Goal: Information Seeking & Learning: Learn about a topic

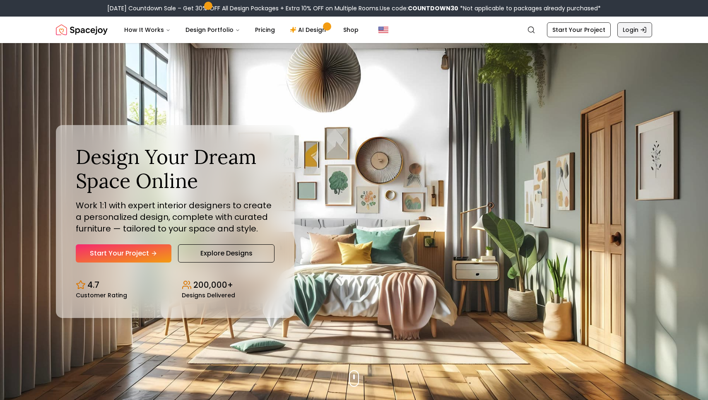
click at [631, 28] on link "Login" at bounding box center [635, 29] width 35 height 15
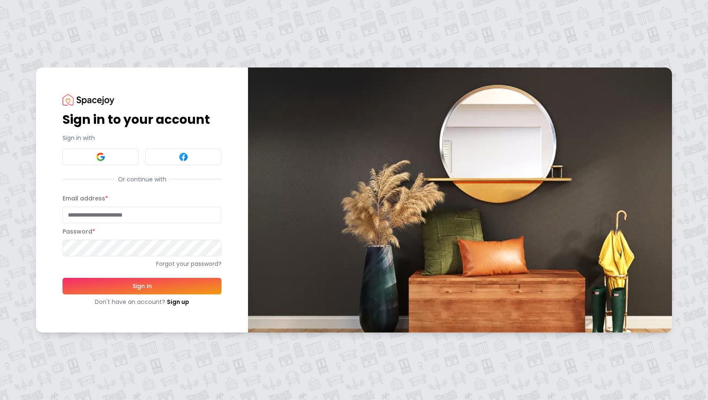
type input "**********"
click at [131, 288] on button "Sign In" at bounding box center [142, 286] width 159 height 17
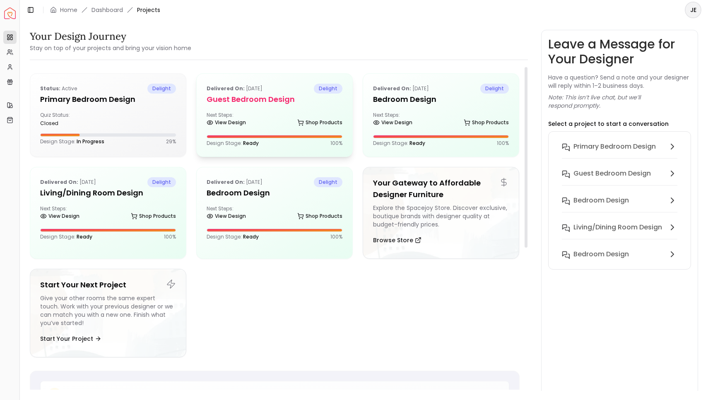
click at [254, 104] on h5 "Guest Bedroom design" at bounding box center [275, 100] width 136 height 12
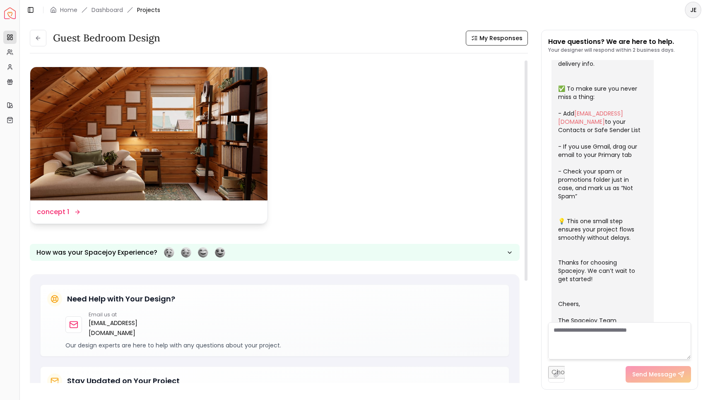
click at [169, 151] on img at bounding box center [148, 133] width 237 height 133
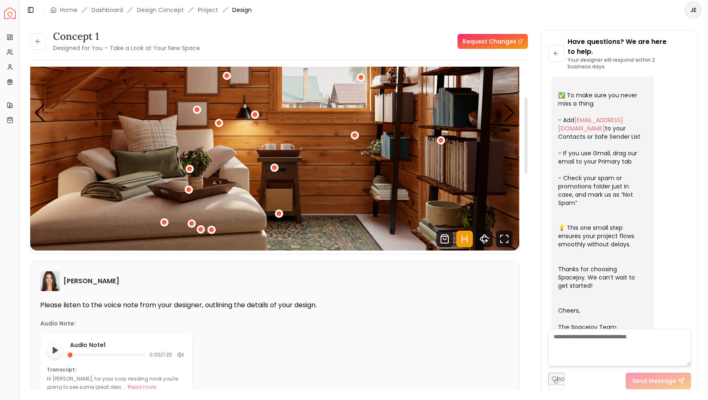
scroll to position [129, 0]
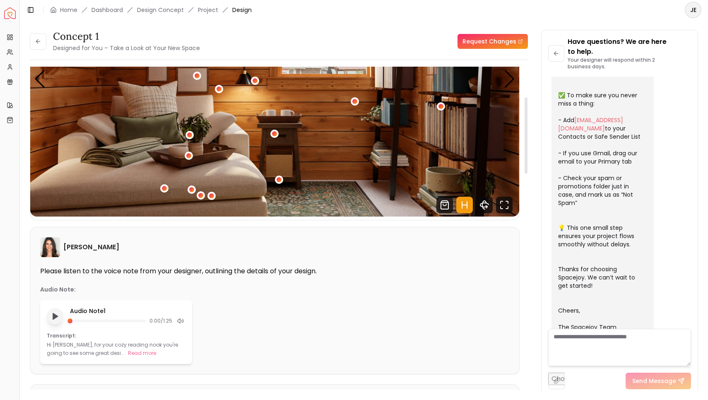
click at [50, 315] on button "Play audio note" at bounding box center [55, 316] width 17 height 17
click at [53, 319] on rect "Pause audio note" at bounding box center [54, 317] width 2 height 6
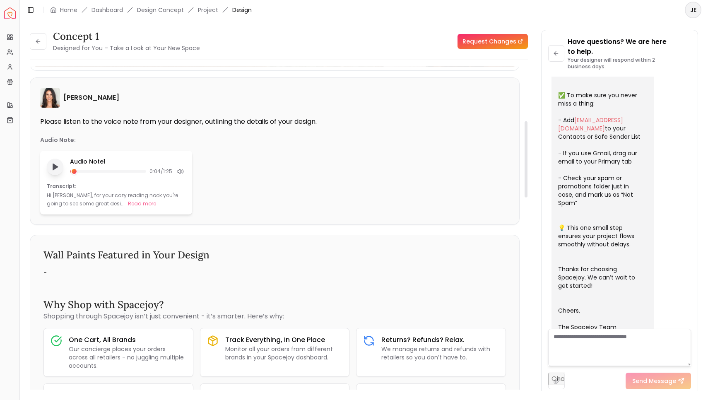
scroll to position [220, 0]
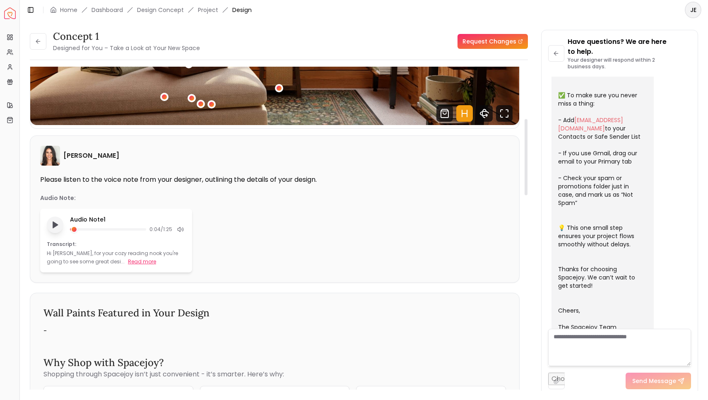
click at [128, 261] on button "Read more" at bounding box center [142, 262] width 28 height 8
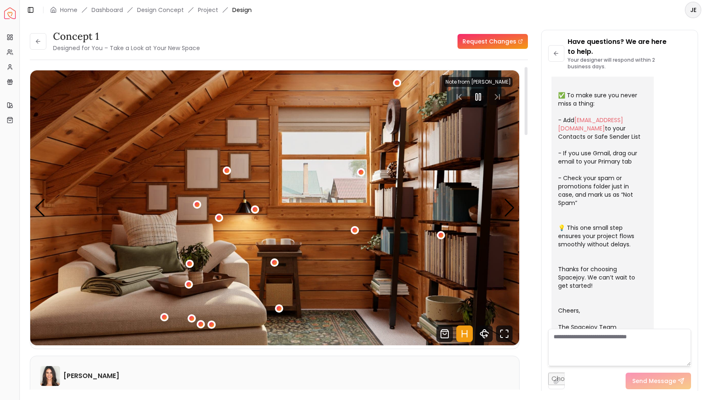
scroll to position [0, 0]
click at [478, 101] on icon "Pause" at bounding box center [478, 97] width 10 height 10
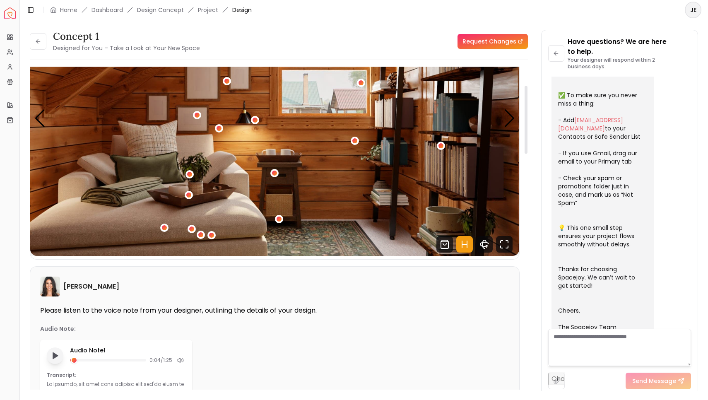
click at [51, 355] on icon "Play audio note" at bounding box center [55, 356] width 8 height 8
click at [51, 355] on icon "Pause audio note" at bounding box center [55, 356] width 9 height 9
drag, startPoint x: 77, startPoint y: 362, endPoint x: 70, endPoint y: 362, distance: 7.0
click at [70, 362] on div at bounding box center [73, 360] width 7 height 7
click at [53, 359] on polygon "Play audio note" at bounding box center [55, 356] width 5 height 6
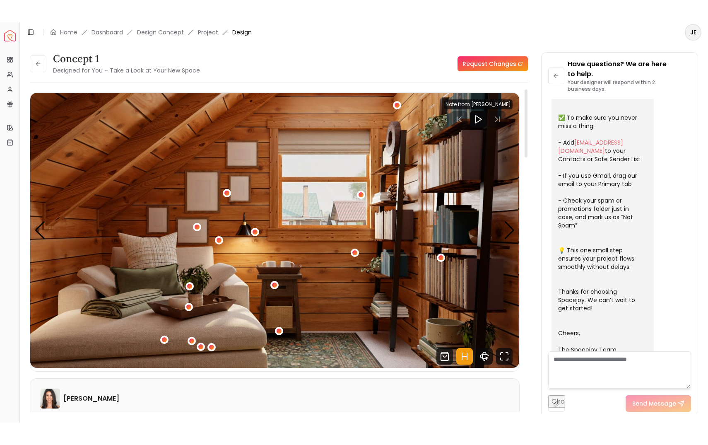
scroll to position [0, 0]
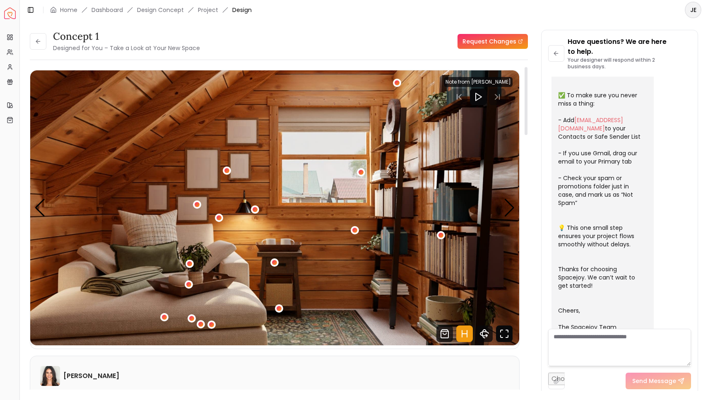
click at [506, 331] on icon "Fullscreen" at bounding box center [507, 331] width 2 height 2
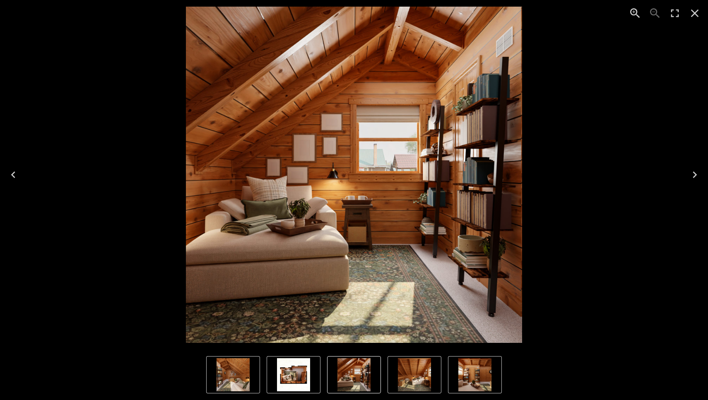
click at [289, 379] on img "5 of 5" at bounding box center [293, 374] width 33 height 33
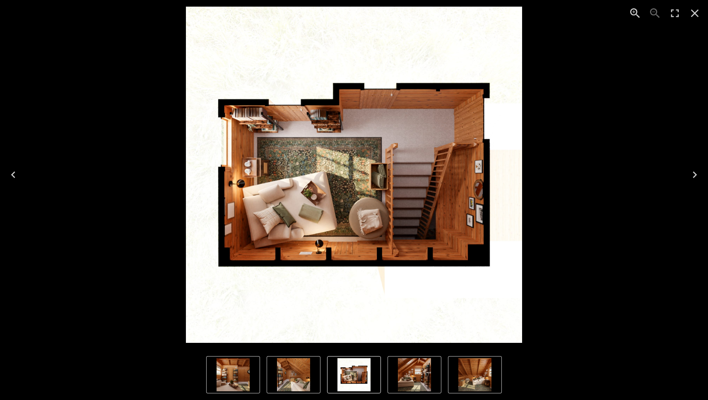
click at [692, 176] on icon "Next" at bounding box center [694, 174] width 13 height 13
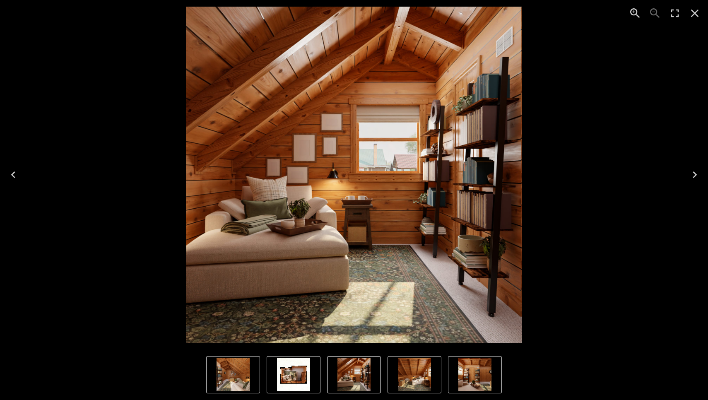
click at [692, 176] on icon "Next" at bounding box center [694, 174] width 13 height 13
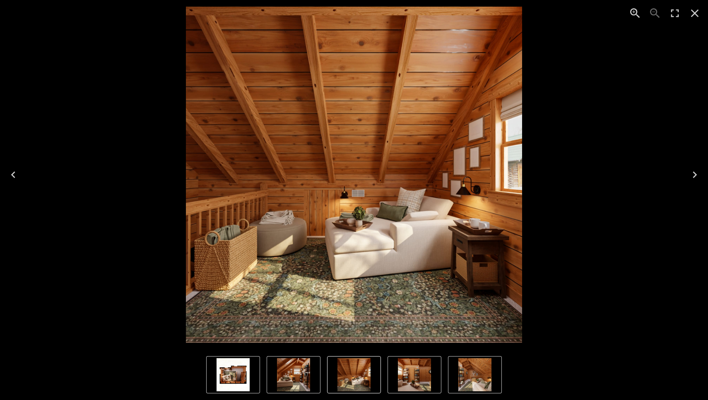
click at [692, 176] on icon "Next" at bounding box center [694, 174] width 13 height 13
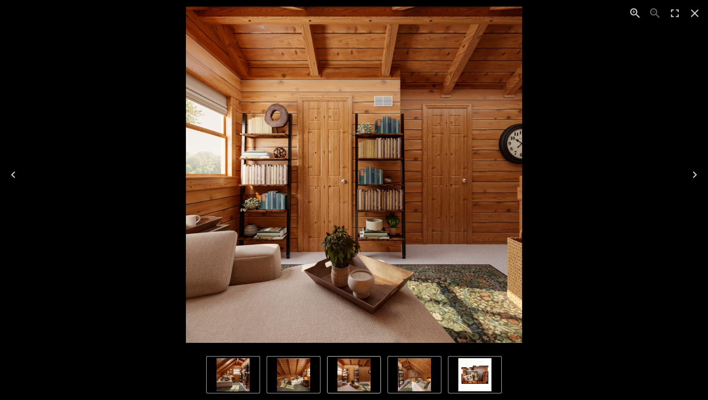
click at [692, 176] on icon "Next" at bounding box center [694, 174] width 13 height 13
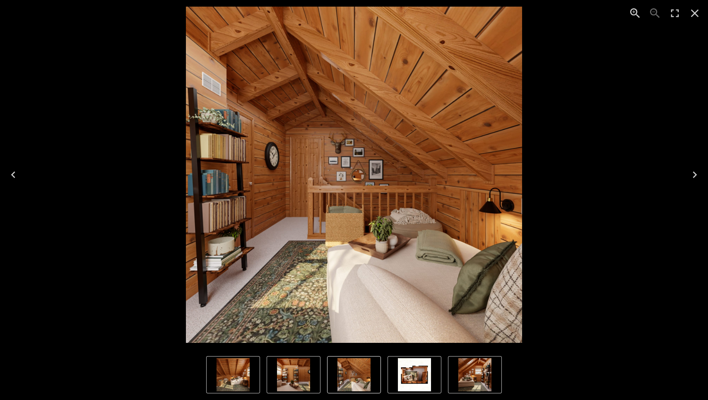
click at [694, 180] on icon "Next" at bounding box center [694, 174] width 13 height 13
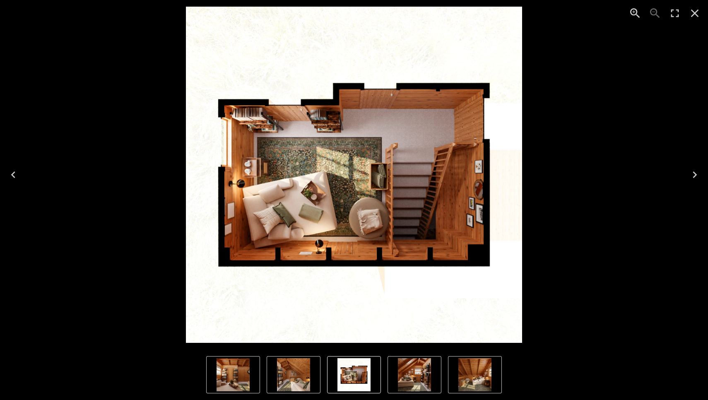
click at [692, 17] on icon "Close" at bounding box center [694, 13] width 13 height 13
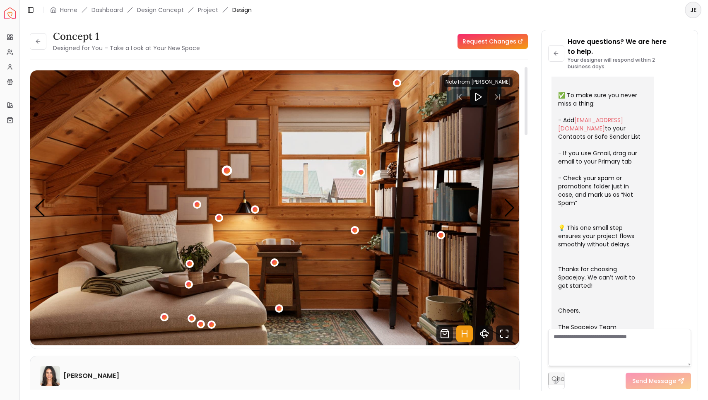
click at [228, 169] on div "1 / 5" at bounding box center [227, 170] width 6 height 6
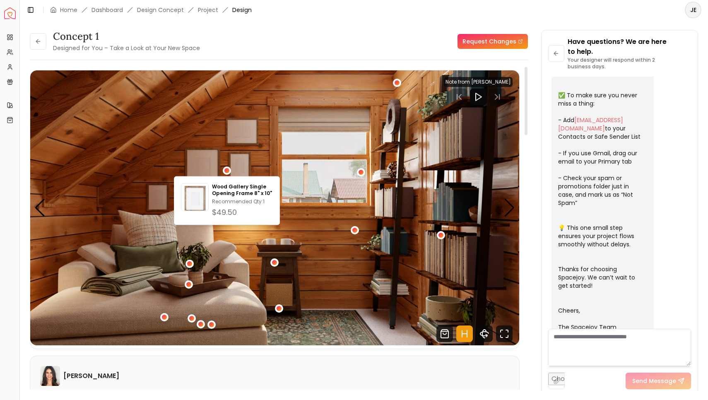
click at [156, 142] on img "1 / 5" at bounding box center [274, 207] width 489 height 275
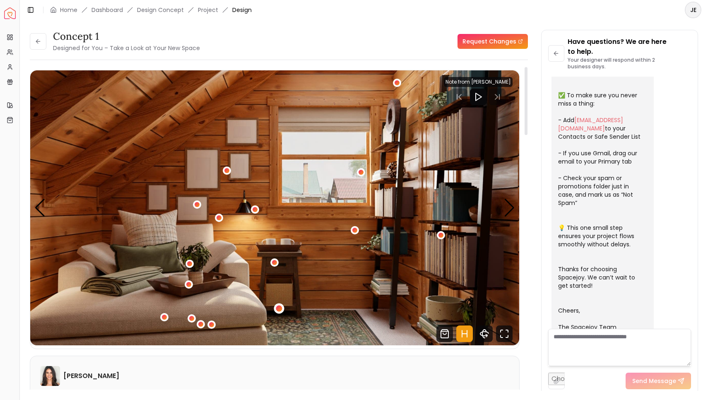
click at [279, 309] on div "1 / 5" at bounding box center [279, 308] width 6 height 6
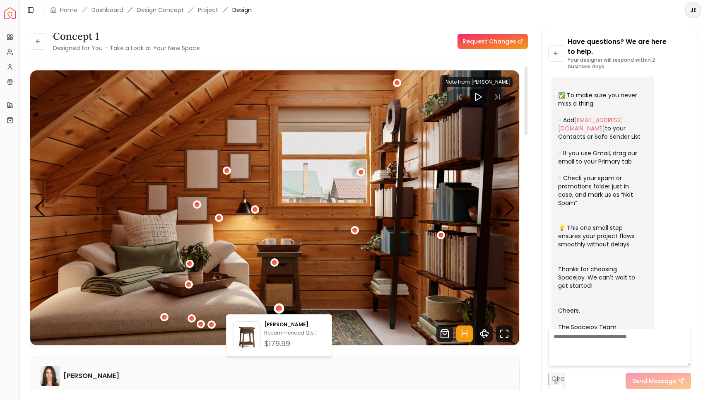
click at [324, 305] on img "1 / 5" at bounding box center [274, 207] width 489 height 275
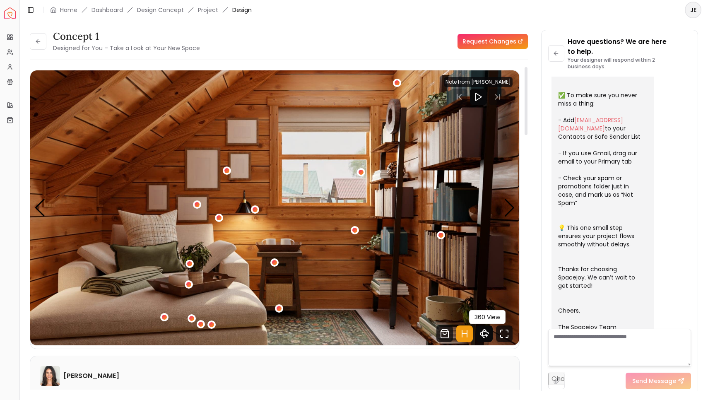
click at [486, 332] on icon "360 View" at bounding box center [485, 334] width 8 height 4
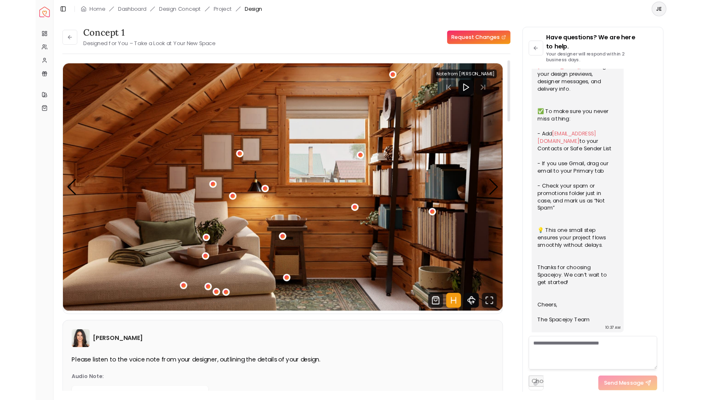
scroll to position [126, 0]
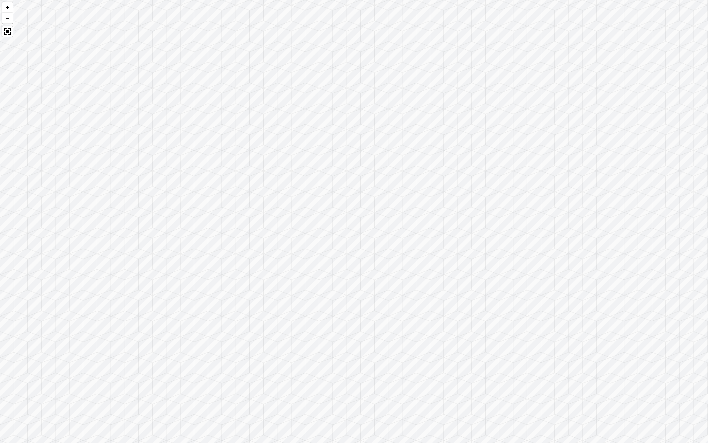
drag, startPoint x: 496, startPoint y: 231, endPoint x: 269, endPoint y: 213, distance: 227.8
click at [271, 212] on div at bounding box center [354, 221] width 708 height 443
drag, startPoint x: 550, startPoint y: 213, endPoint x: 357, endPoint y: 236, distance: 193.6
click at [378, 233] on div at bounding box center [354, 221] width 708 height 443
drag, startPoint x: 514, startPoint y: 226, endPoint x: 339, endPoint y: 236, distance: 174.7
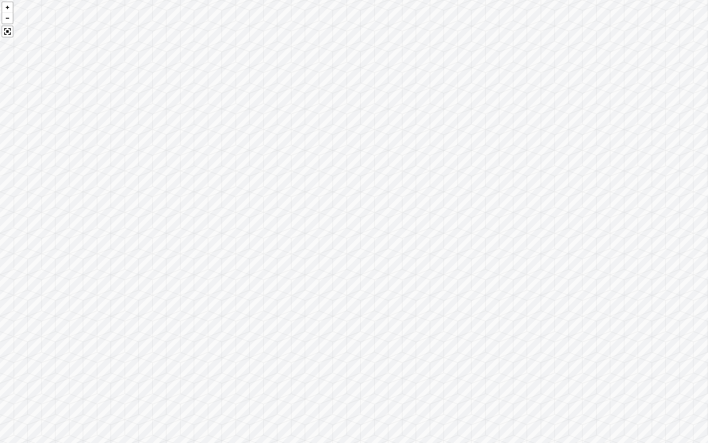
click at [343, 236] on div at bounding box center [354, 221] width 708 height 443
drag, startPoint x: 490, startPoint y: 232, endPoint x: 401, endPoint y: 235, distance: 89.1
click at [401, 235] on div at bounding box center [354, 221] width 708 height 443
drag, startPoint x: 467, startPoint y: 228, endPoint x: 323, endPoint y: 198, distance: 147.3
click at [324, 198] on div at bounding box center [354, 221] width 708 height 443
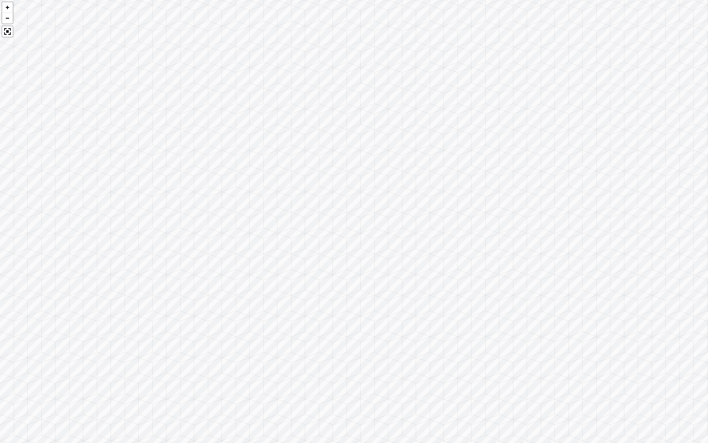
drag, startPoint x: 504, startPoint y: 315, endPoint x: 333, endPoint y: 298, distance: 171.5
click at [337, 296] on div at bounding box center [354, 221] width 708 height 443
drag, startPoint x: 476, startPoint y: 307, endPoint x: 431, endPoint y: 197, distance: 118.7
click at [431, 197] on div at bounding box center [354, 221] width 708 height 443
drag, startPoint x: 510, startPoint y: 252, endPoint x: 322, endPoint y: 252, distance: 187.7
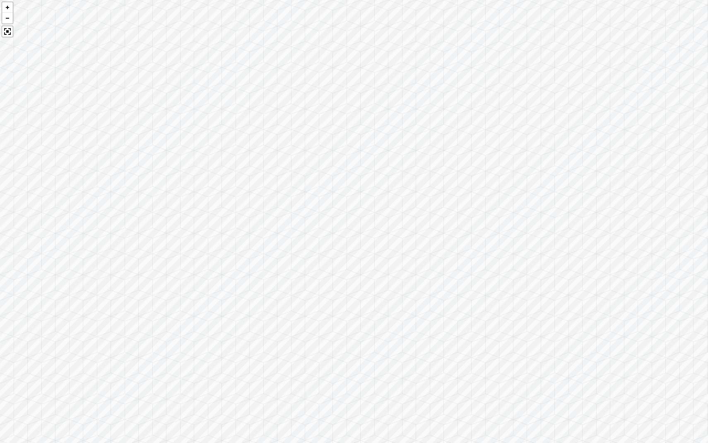
click at [330, 250] on div at bounding box center [354, 221] width 708 height 443
drag, startPoint x: 493, startPoint y: 256, endPoint x: 420, endPoint y: 250, distance: 72.4
click at [420, 250] on div at bounding box center [354, 221] width 708 height 443
drag, startPoint x: 454, startPoint y: 258, endPoint x: 202, endPoint y: 275, distance: 252.1
click at [203, 276] on div at bounding box center [354, 221] width 708 height 443
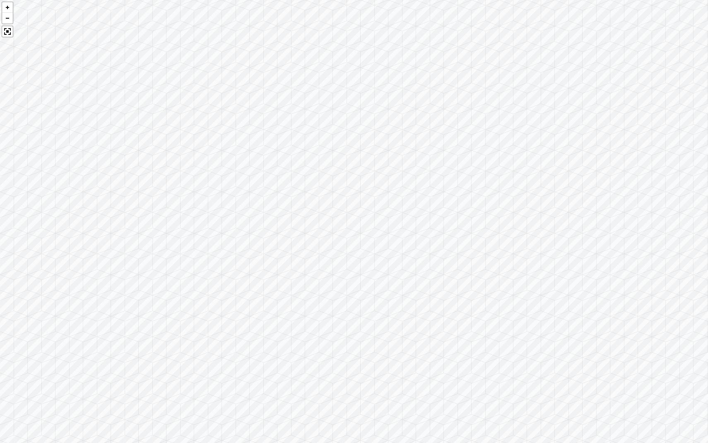
drag, startPoint x: 394, startPoint y: 196, endPoint x: 222, endPoint y: 208, distance: 172.3
click at [232, 209] on div at bounding box center [354, 221] width 708 height 443
drag, startPoint x: 269, startPoint y: 215, endPoint x: 355, endPoint y: 51, distance: 184.8
click at [355, 51] on div at bounding box center [354, 221] width 708 height 443
drag, startPoint x: 316, startPoint y: 70, endPoint x: 595, endPoint y: -12, distance: 290.3
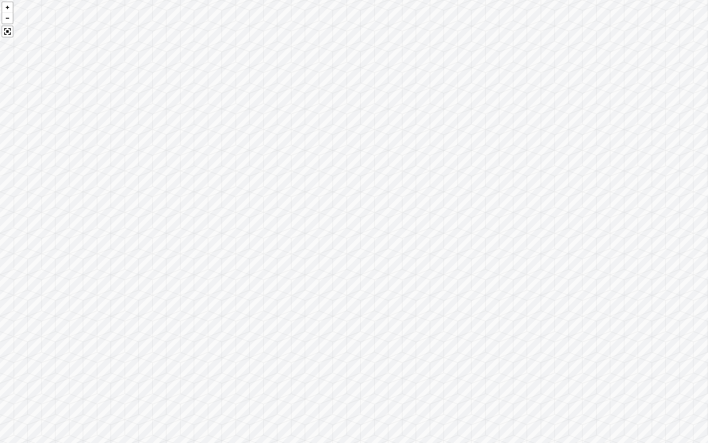
click at [595, 0] on html "Spacejoy Dashboard Overview Projects My Referrals My Profile Gift Card Balance …" at bounding box center [354, 221] width 708 height 443
drag, startPoint x: 384, startPoint y: 120, endPoint x: 708, endPoint y: 30, distance: 335.7
click at [708, 31] on div at bounding box center [354, 221] width 708 height 443
drag, startPoint x: 544, startPoint y: 119, endPoint x: 708, endPoint y: 65, distance: 172.3
click at [708, 66] on div at bounding box center [354, 221] width 708 height 443
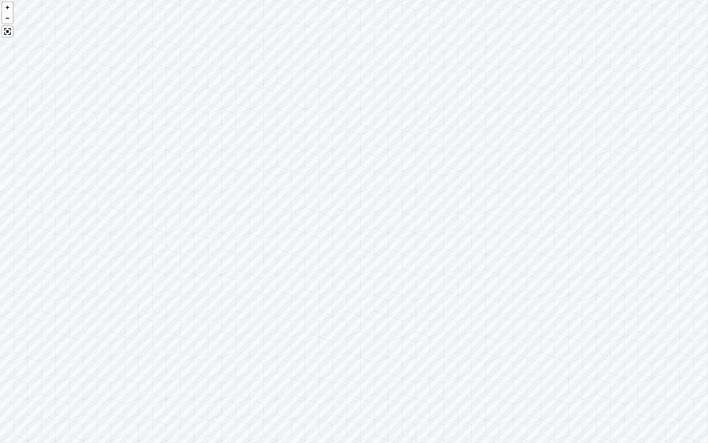
drag, startPoint x: 708, startPoint y: 65, endPoint x: 708, endPoint y: 31, distance: 33.1
click at [708, 31] on div at bounding box center [354, 221] width 708 height 443
drag, startPoint x: 143, startPoint y: 215, endPoint x: 501, endPoint y: 112, distance: 372.2
click at [501, 112] on div at bounding box center [354, 221] width 708 height 443
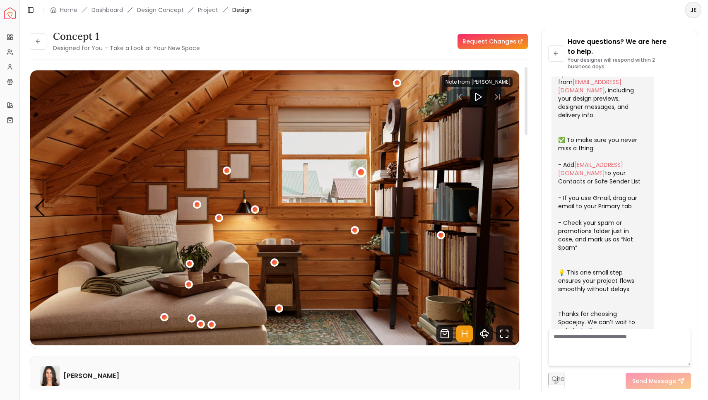
click at [363, 170] on div "1 / 5" at bounding box center [361, 172] width 6 height 6
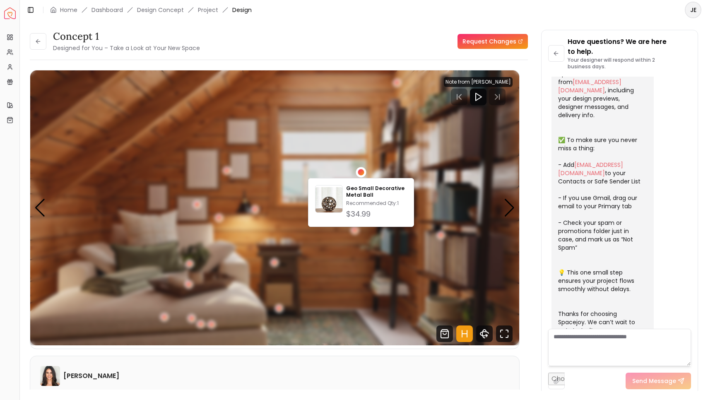
click at [314, 180] on div "Geo Small Decorative Metal Ball Recommended Qty: 1 $34.99" at bounding box center [361, 202] width 106 height 49
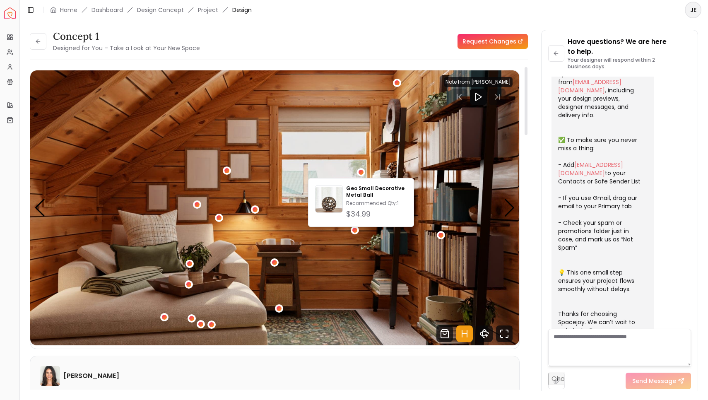
click at [363, 251] on img "1 / 5" at bounding box center [274, 207] width 489 height 275
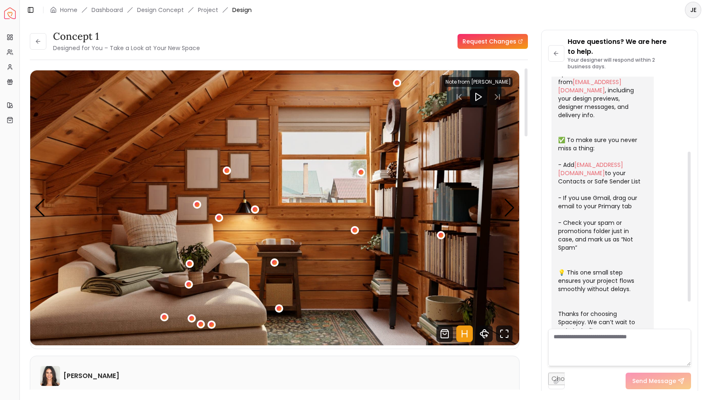
scroll to position [21, 0]
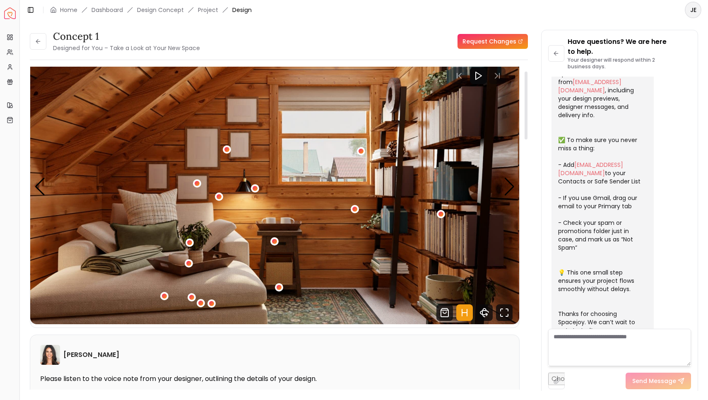
click at [503, 181] on img "1 / 5" at bounding box center [274, 186] width 489 height 275
click at [505, 182] on div "Next slide" at bounding box center [509, 187] width 11 height 18
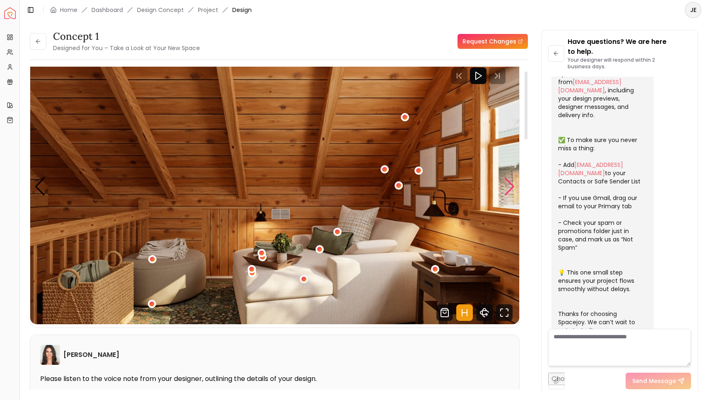
click at [505, 182] on div "Next slide" at bounding box center [509, 187] width 11 height 18
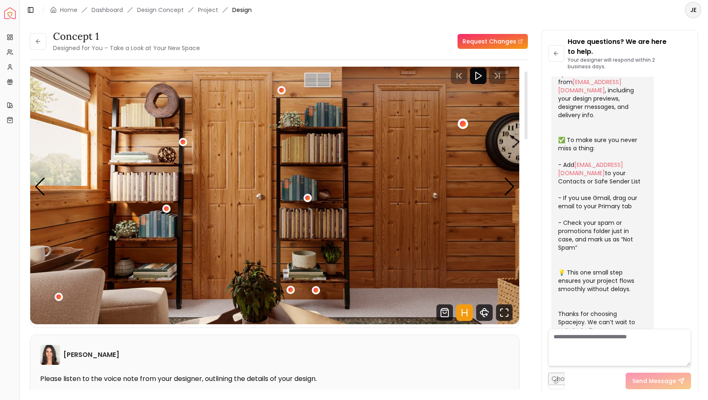
click at [461, 121] on div "3 / 5" at bounding box center [463, 124] width 6 height 6
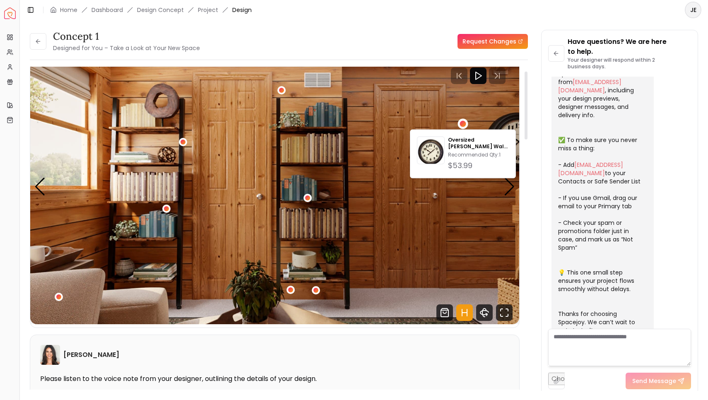
click at [406, 111] on img "3 / 5" at bounding box center [274, 186] width 489 height 275
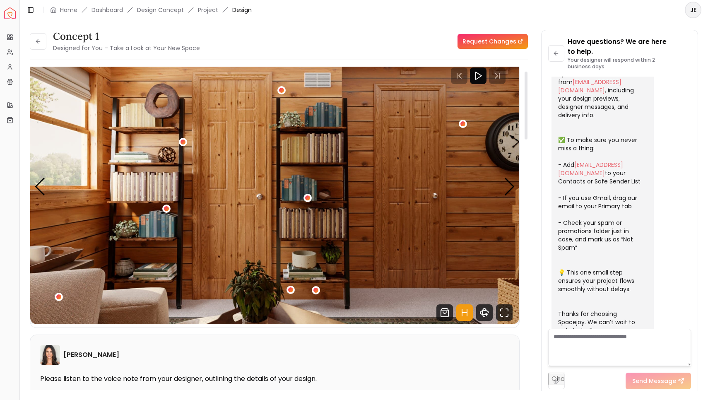
click at [503, 187] on img "3 / 5" at bounding box center [274, 186] width 489 height 275
click at [511, 190] on div "Next slide" at bounding box center [509, 187] width 11 height 18
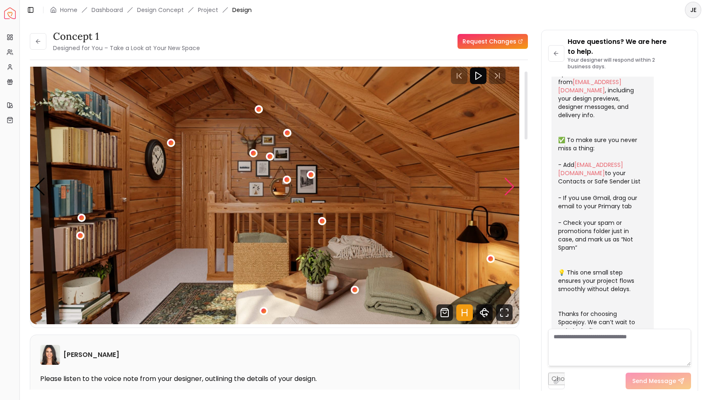
click at [511, 190] on div "Next slide" at bounding box center [509, 187] width 11 height 18
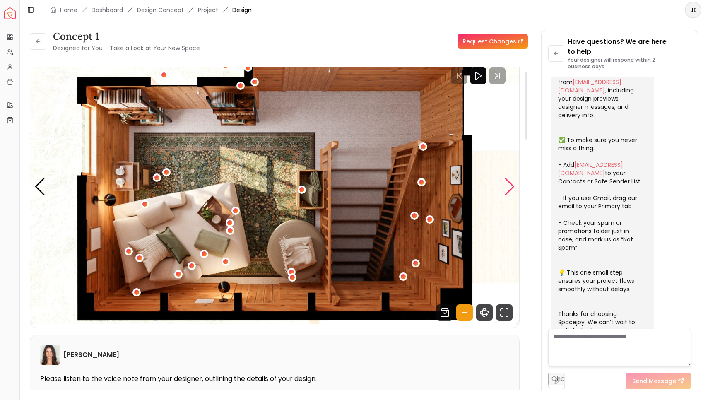
click at [507, 187] on div "Next slide" at bounding box center [509, 187] width 11 height 18
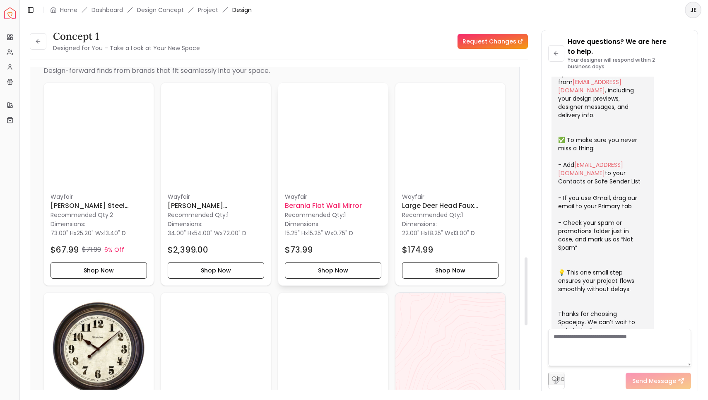
scroll to position [935, 0]
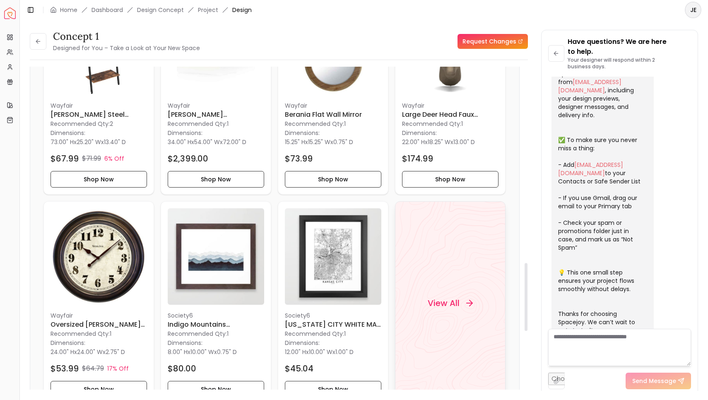
click at [466, 309] on div "View All" at bounding box center [450, 303] width 65 height 25
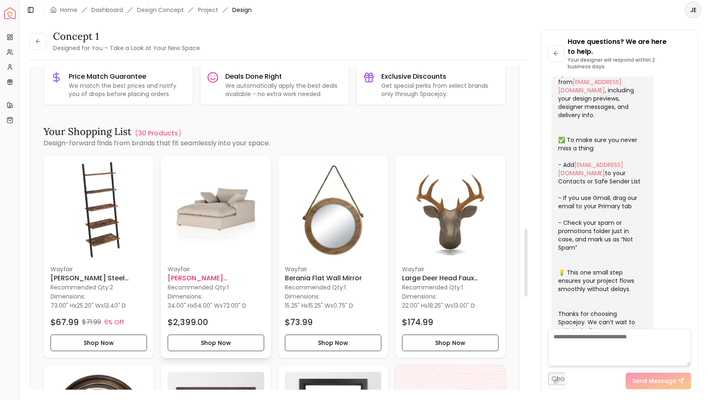
scroll to position [772, 0]
click at [215, 230] on img at bounding box center [216, 210] width 97 height 97
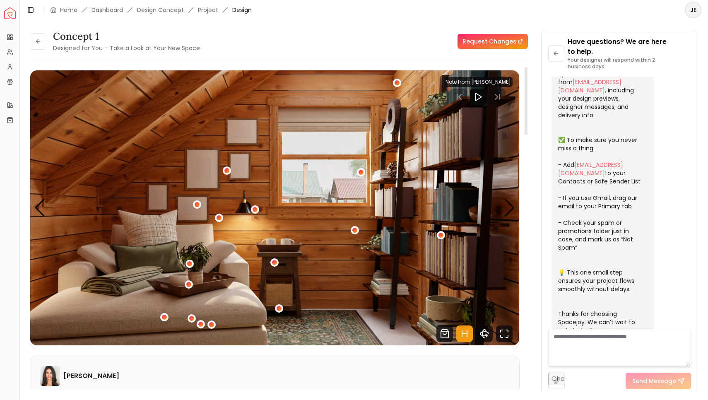
scroll to position [0, 0]
click at [509, 208] on div "Next slide" at bounding box center [509, 208] width 11 height 18
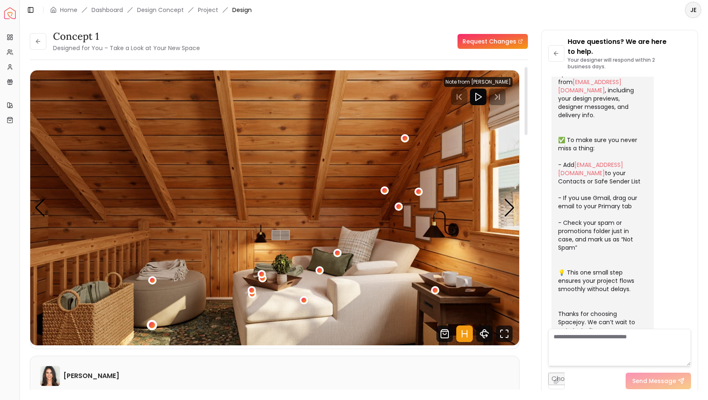
click at [151, 324] on div "2 / 5" at bounding box center [152, 325] width 6 height 6
click at [175, 303] on img "2 / 5" at bounding box center [274, 207] width 489 height 275
click at [152, 283] on div "2 / 5" at bounding box center [153, 281] width 6 height 6
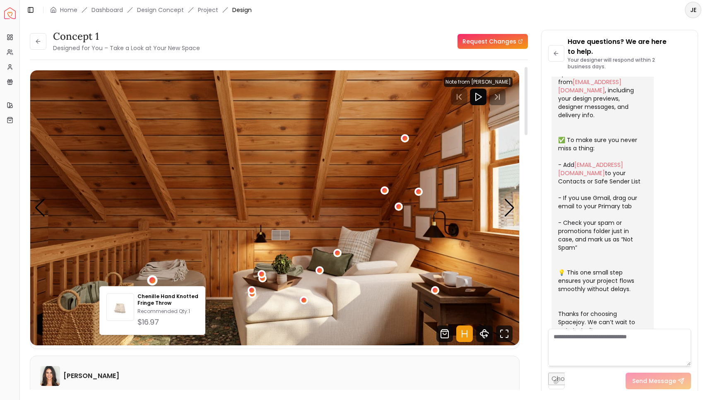
click at [210, 276] on img "2 / 5" at bounding box center [274, 207] width 489 height 275
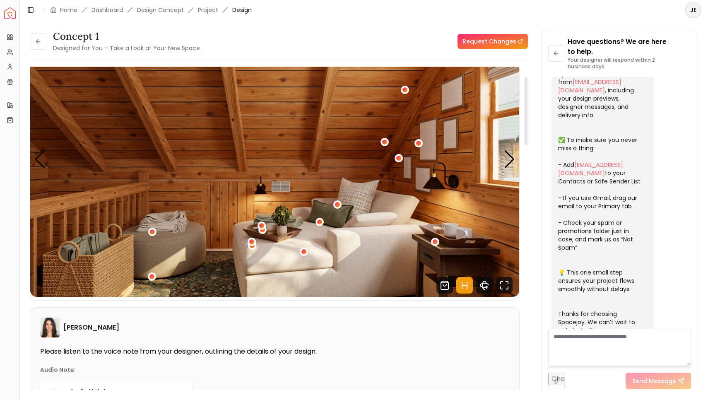
scroll to position [62, 0]
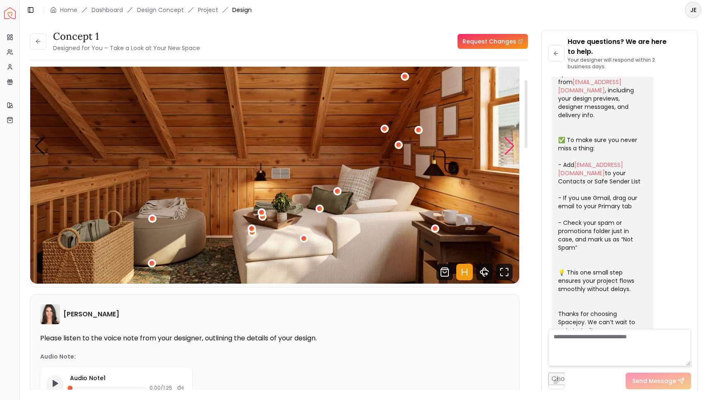
click at [505, 153] on div "Next slide" at bounding box center [509, 146] width 11 height 18
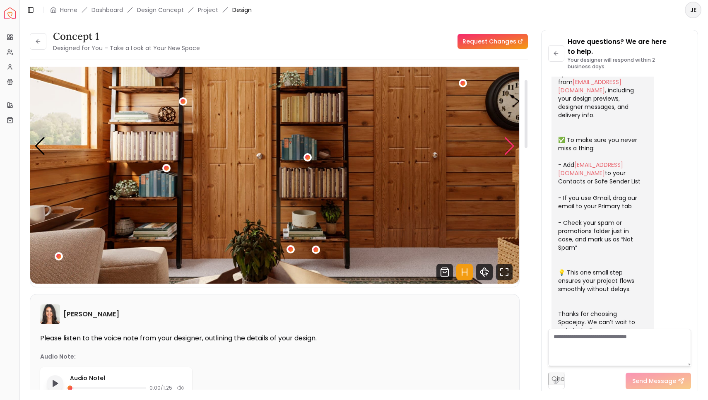
click at [505, 153] on div "Next slide" at bounding box center [509, 146] width 11 height 18
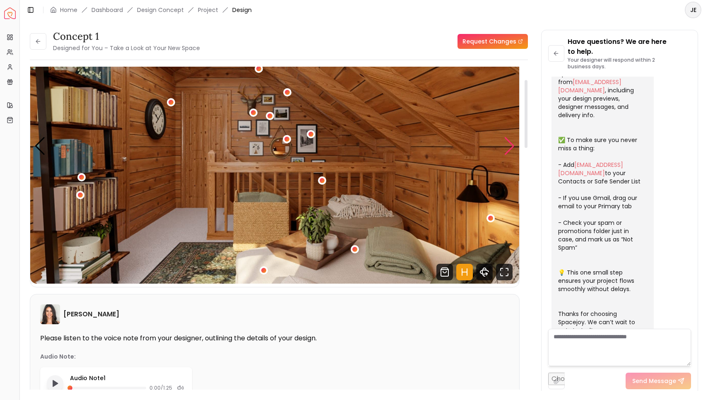
click at [506, 153] on div "Next slide" at bounding box center [509, 146] width 11 height 18
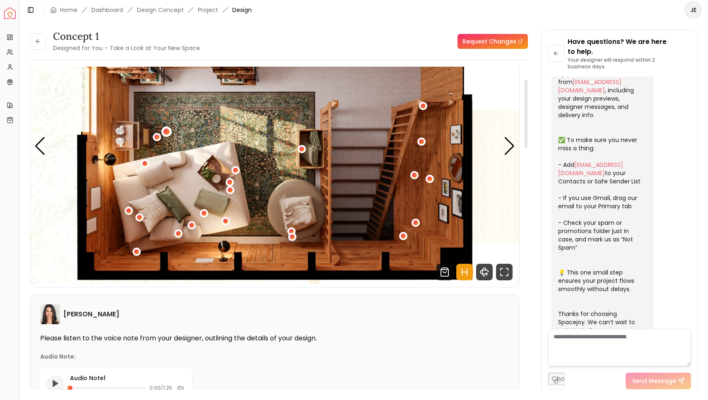
click at [168, 131] on div "5 / 5" at bounding box center [166, 132] width 6 height 6
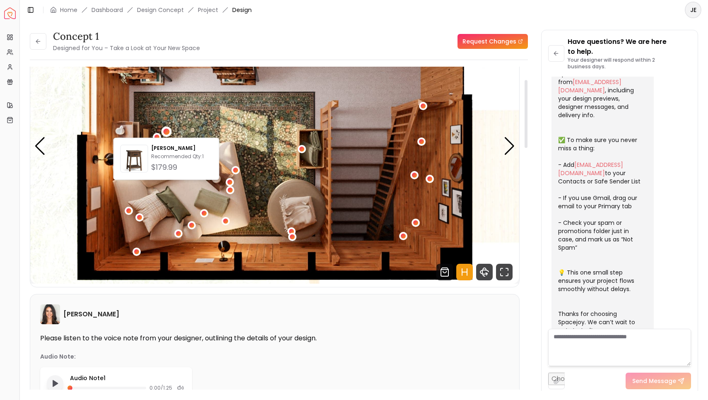
click at [224, 116] on img "5 / 5" at bounding box center [274, 146] width 489 height 275
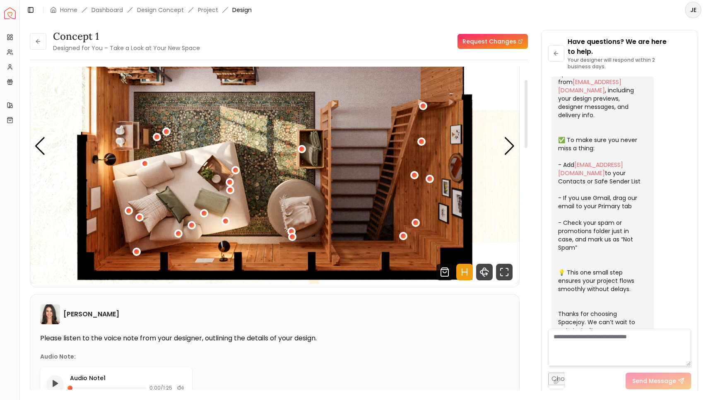
click at [516, 150] on img "5 / 5" at bounding box center [274, 146] width 489 height 275
click at [506, 147] on div "Next slide" at bounding box center [509, 146] width 11 height 18
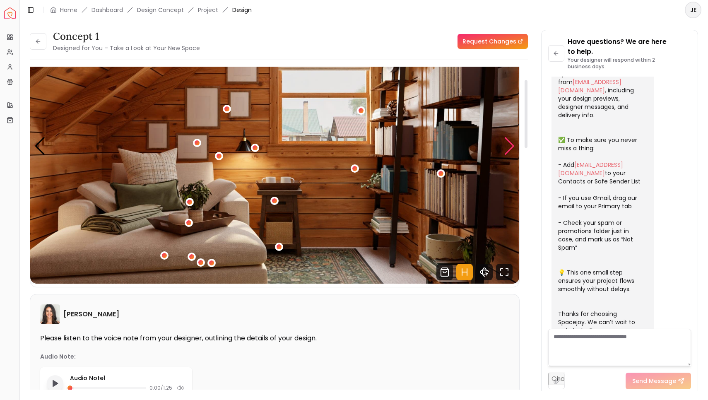
click at [506, 147] on div "Next slide" at bounding box center [509, 146] width 11 height 18
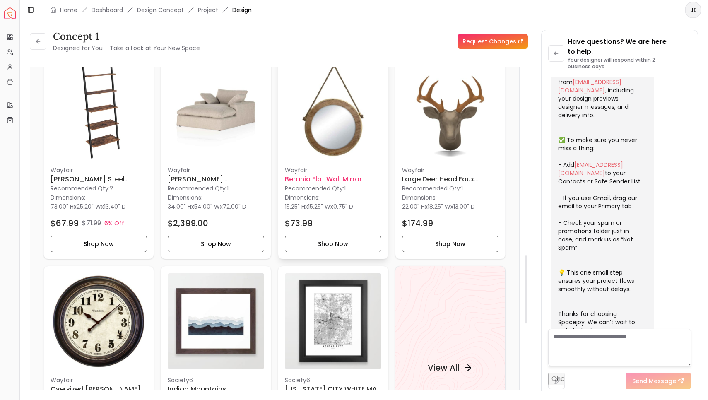
scroll to position [918, 0]
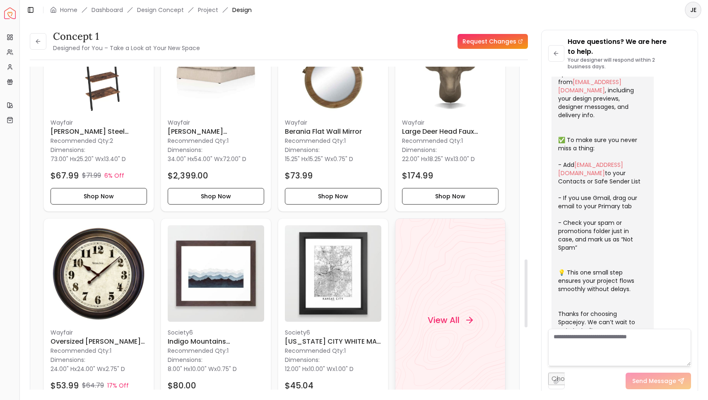
click at [442, 316] on h4 "View All" at bounding box center [444, 320] width 32 height 12
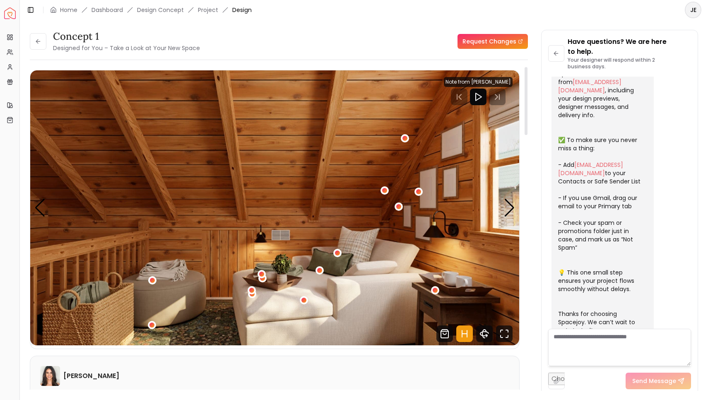
scroll to position [0, 0]
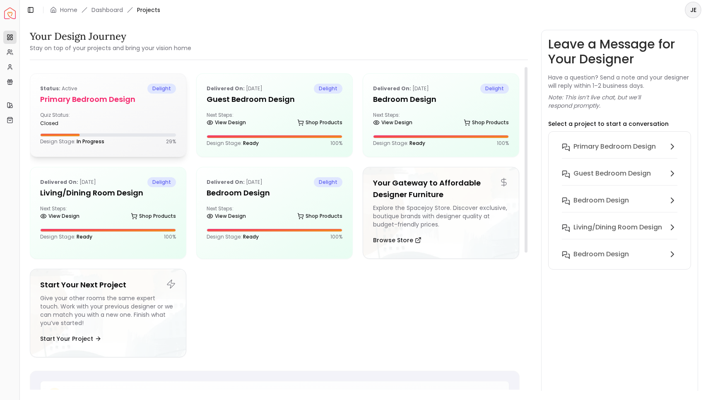
click at [115, 115] on div "Quiz Status: closed" at bounding box center [108, 119] width 136 height 15
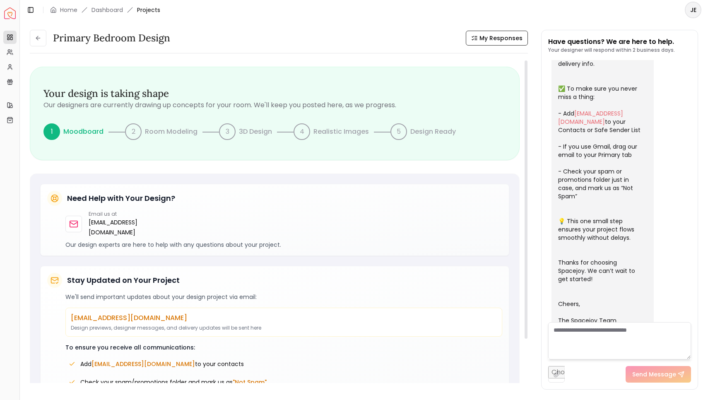
click at [57, 131] on div "1" at bounding box center [51, 131] width 17 height 17
click at [88, 128] on p "Moodboard" at bounding box center [83, 132] width 40 height 10
click at [486, 39] on span "My Responses" at bounding box center [501, 38] width 43 height 8
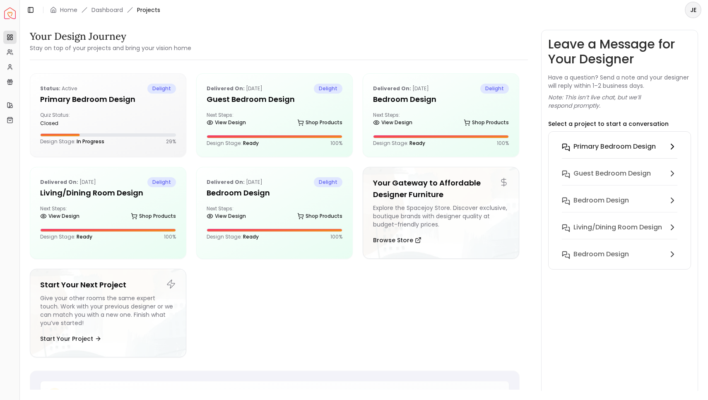
click at [628, 149] on h6 "Primary Bedroom design" at bounding box center [615, 147] width 82 height 10
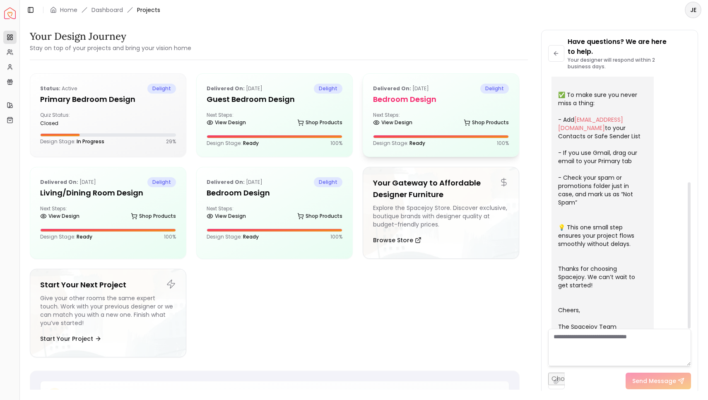
scroll to position [182, 0]
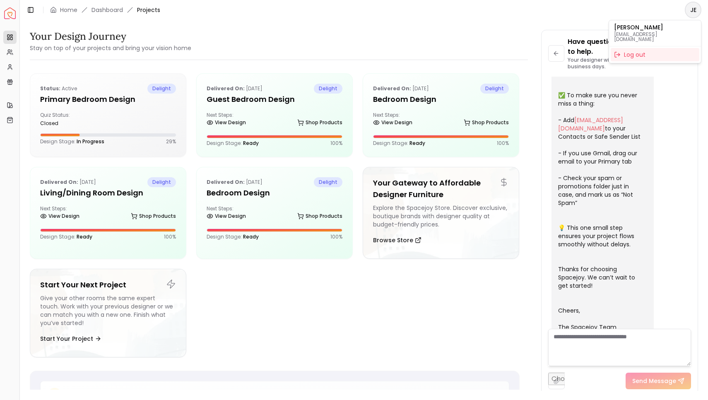
click at [693, 10] on html "Spacejoy Dashboard Overview Projects My Referrals My Profile Gift Card Balance …" at bounding box center [354, 200] width 708 height 400
click at [560, 27] on html "Spacejoy Dashboard Overview Projects My Referrals My Profile Gift Card Balance …" at bounding box center [354, 200] width 708 height 400
click at [557, 51] on icon at bounding box center [556, 53] width 7 height 7
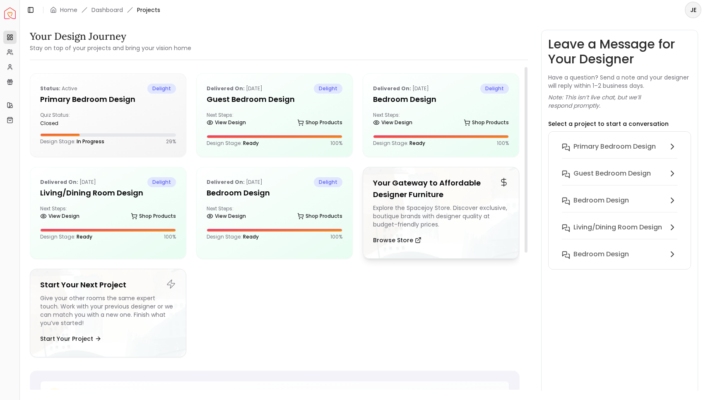
scroll to position [0, 0]
click at [65, 10] on link "Home" at bounding box center [68, 10] width 17 height 8
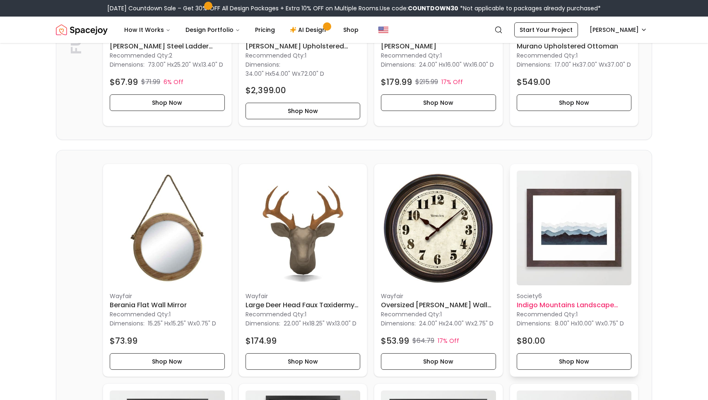
scroll to position [423, 0]
